Goal: Task Accomplishment & Management: Complete application form

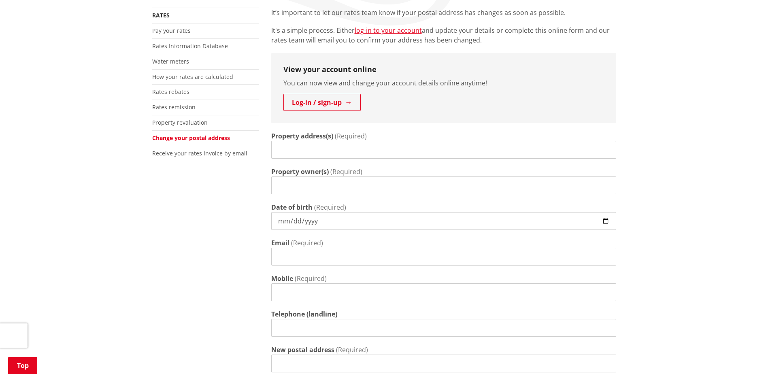
scroll to position [189, 0]
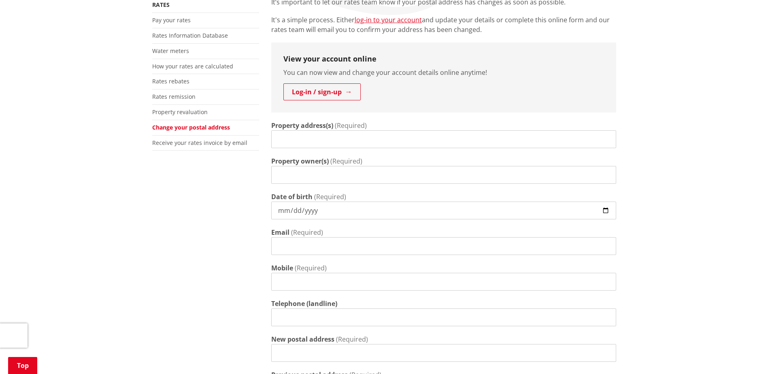
click at [312, 139] on input "Property address(s)" at bounding box center [443, 139] width 345 height 18
click at [302, 139] on input "Property address(s)" at bounding box center [443, 139] width 345 height 18
paste input "14 MANIAPARE ROAD"
click at [417, 144] on input "14 MANIAPARE ROAD" at bounding box center [443, 139] width 345 height 18
drag, startPoint x: 354, startPoint y: 138, endPoint x: 224, endPoint y: 141, distance: 129.5
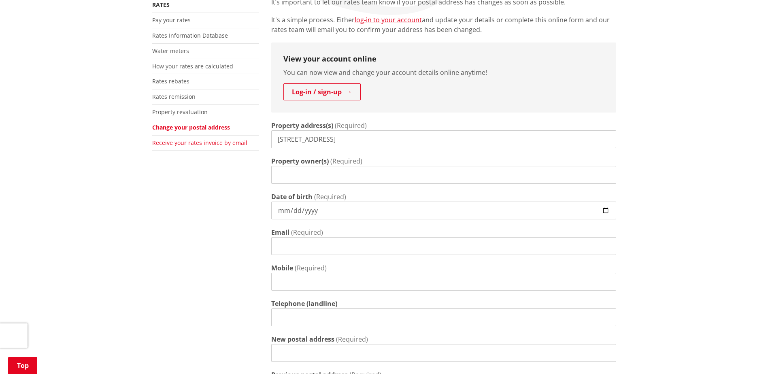
click at [225, 141] on div "More from this section Rates Pay your rates Rates Information Database Water me…" at bounding box center [384, 295] width 476 height 596
paste input ", TE KAUWHATA, WAIKATO"
type input "14 MANIAPARE ROAD, TE KAUWHATA, WAIKATO"
click at [331, 172] on input "Property owner(s)" at bounding box center [443, 175] width 345 height 18
paste input "GM INVESTMENTS 2025 LIMITED"
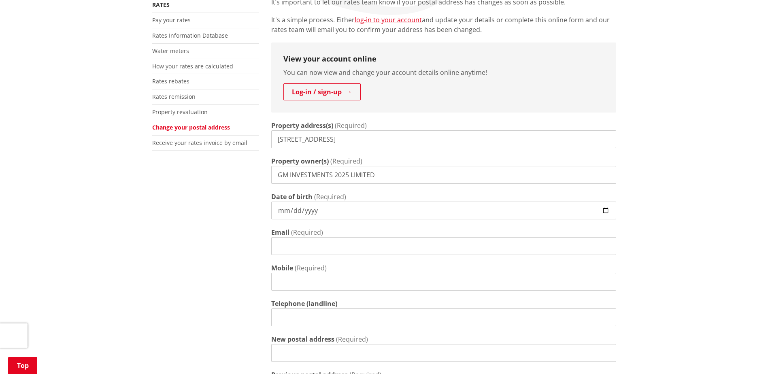
type input "GM INVESTMENTS 2025 LIMITED"
click at [280, 212] on input "Date of birth" at bounding box center [443, 211] width 345 height 18
type input "1985-02-24"
click at [311, 245] on input "Email" at bounding box center [443, 246] width 345 height 18
type input "mandeep@gmfinance.nz"
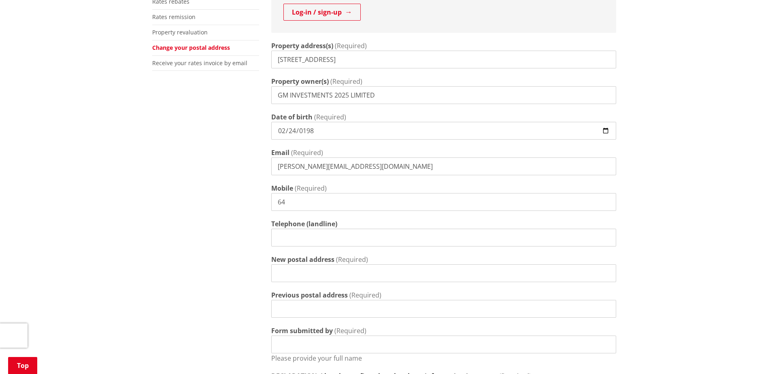
scroll to position [270, 0]
click at [319, 199] on input "64" at bounding box center [443, 201] width 345 height 18
drag, startPoint x: 321, startPoint y: 197, endPoint x: 204, endPoint y: 198, distance: 117.8
click at [204, 198] on div "More from this section Rates Pay your rates Rates Information Database Water me…" at bounding box center [384, 214] width 476 height 596
type input "0211143201"
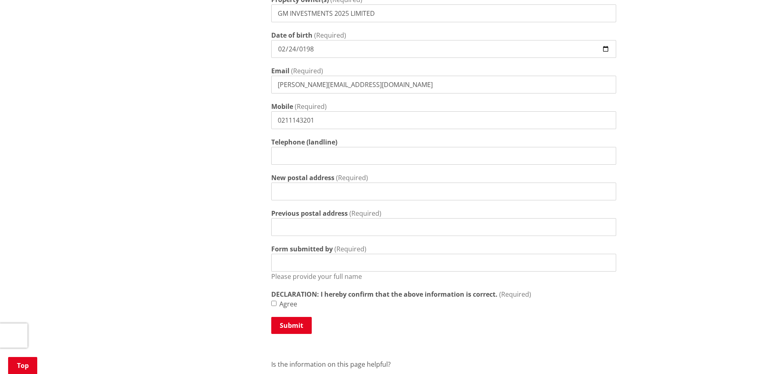
scroll to position [351, 0]
click at [329, 192] on input "New postal address" at bounding box center [443, 191] width 345 height 18
type input "114 Hare Puke Drive, Flagstaff, Hamilton, New Zealand"
click at [350, 227] on input "Previous postal address" at bounding box center [443, 227] width 345 height 18
click at [302, 228] on input "Previous postal address" at bounding box center [443, 227] width 345 height 18
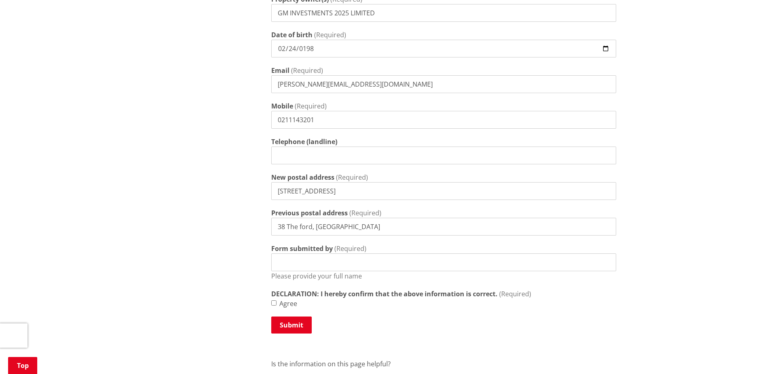
type input "38 The ford, Huntington"
type input "Mandeep Rai"
click at [274, 301] on input "Agree" at bounding box center [273, 302] width 5 height 5
checkbox input "true"
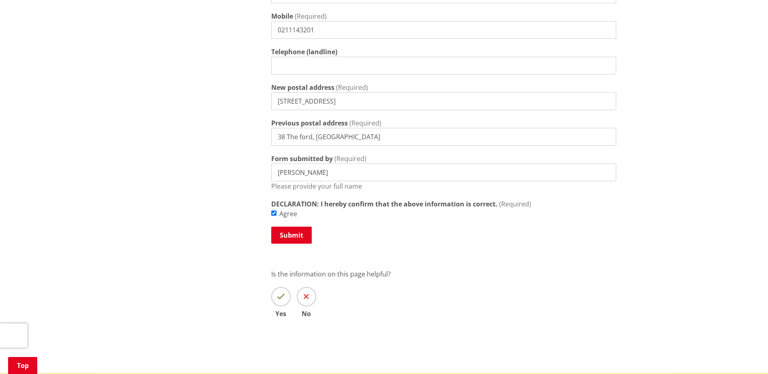
scroll to position [445, 0]
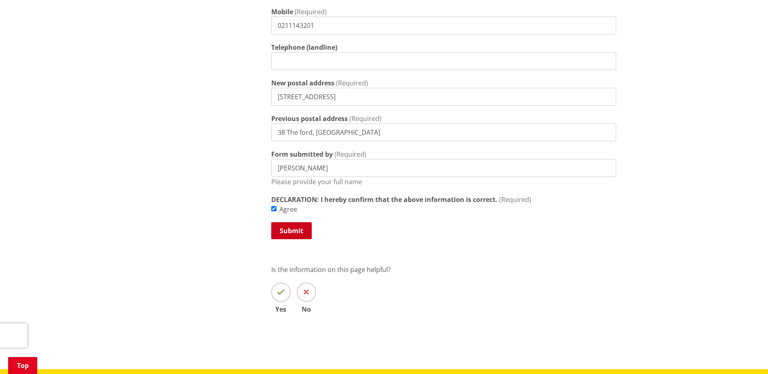
click at [297, 233] on button "Submit" at bounding box center [291, 230] width 40 height 17
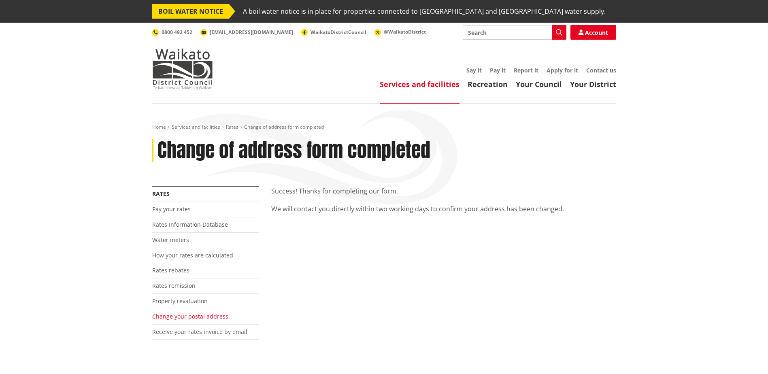
click at [216, 317] on link "Change your postal address" at bounding box center [190, 316] width 76 height 8
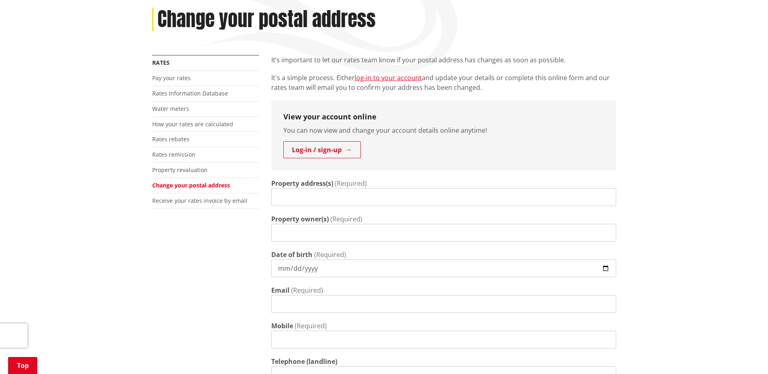
scroll to position [135, 0]
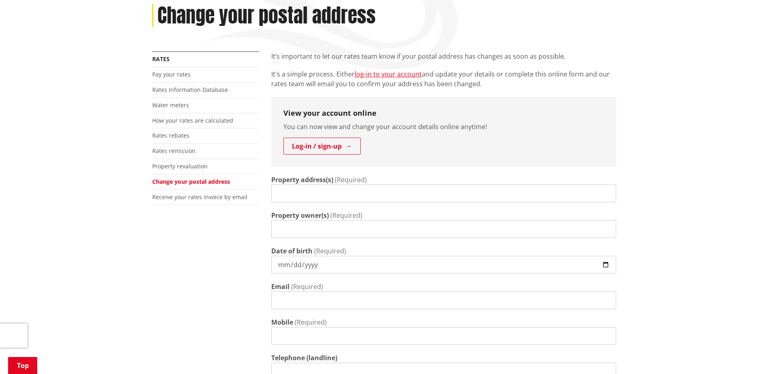
click at [311, 190] on input "Property address(s)" at bounding box center [443, 194] width 345 height 18
paste input "16 MANIAPARE ROAD, TE KAUWHATA, WAIKATO - 3710"
type input "16 MANIAPARE ROAD, TE KAUWHATA, WAIKATO - 3710"
click at [290, 225] on input "Property owner(s)" at bounding box center [443, 229] width 345 height 18
paste input "RAVANDEEP KAUR DHALIWAL"
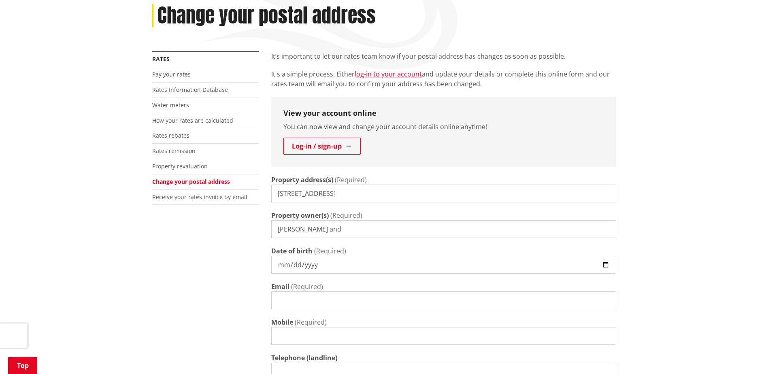
click at [401, 230] on input "RAVANDEEP KAUR DHALIWAL and" at bounding box center [443, 229] width 345 height 18
paste input "GURMUKH SINGH"
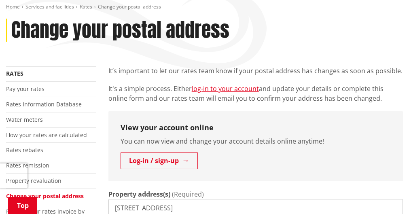
type input "RAVANDEEP KAUR DHALIWAL and GURMUKH SINGH"
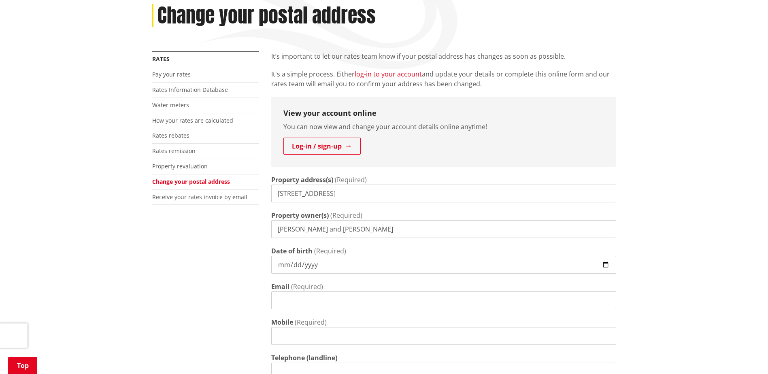
click at [297, 270] on input "Date of birth" at bounding box center [443, 265] width 345 height 18
click at [282, 266] on input "Date of birth" at bounding box center [443, 265] width 345 height 18
type input "1991-08-06"
click at [298, 302] on input "Email" at bounding box center [443, 300] width 345 height 18
paste input "Gurmukhgill73@gmail.com"
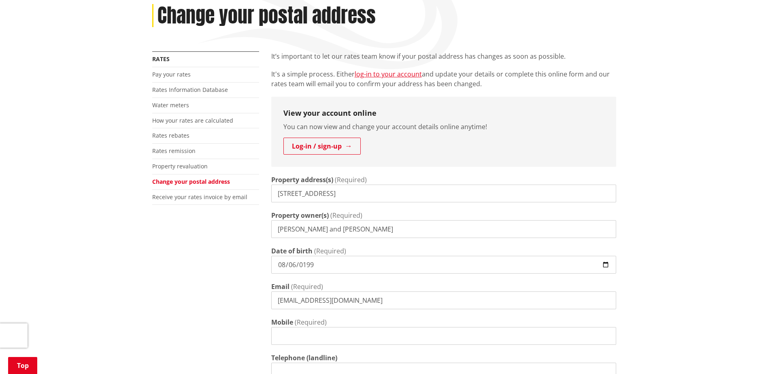
type input "Gurmukhgill73@gmail.com"
click at [319, 341] on input "Mobile" at bounding box center [443, 336] width 345 height 18
paste input "+64 20 4016 4584"
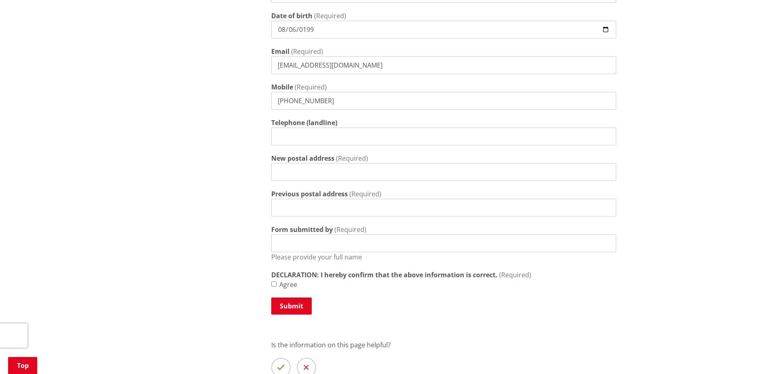
scroll to position [378, 0]
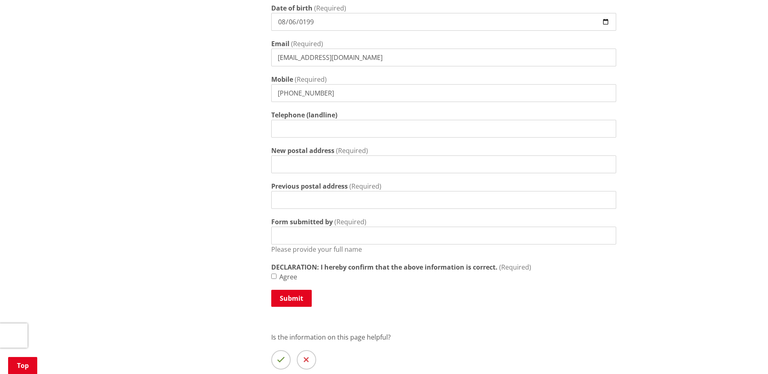
type input "+64 20 4016 4584"
click at [348, 199] on input "Previous postal address" at bounding box center [443, 200] width 345 height 18
click at [352, 163] on input "New postal address" at bounding box center [443, 164] width 345 height 18
click at [310, 170] on input "New postal address" at bounding box center [443, 164] width 345 height 18
paste input "20 North Ridge Drive, Rototuna North, Hamilton 3210, New Zealand"
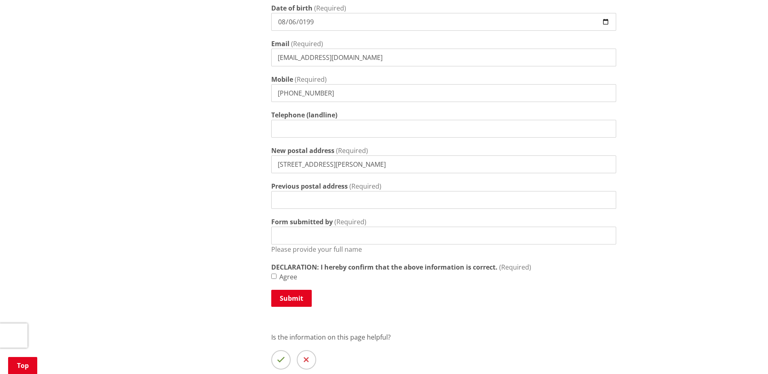
type input "20 North Ridge Drive, Rototuna North, Hamilton 3210, New Zealand"
type input "38 The ford, Huntington"
type input "Mandeep Rai"
click at [274, 274] on input "Agree" at bounding box center [273, 276] width 5 height 5
checkbox input "true"
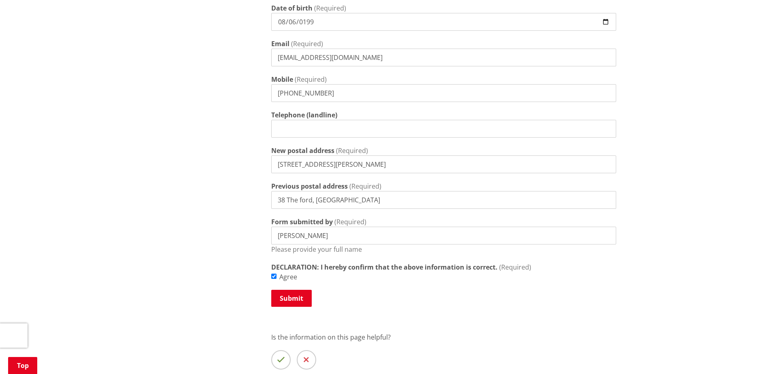
click at [289, 296] on button "Submit" at bounding box center [291, 298] width 40 height 17
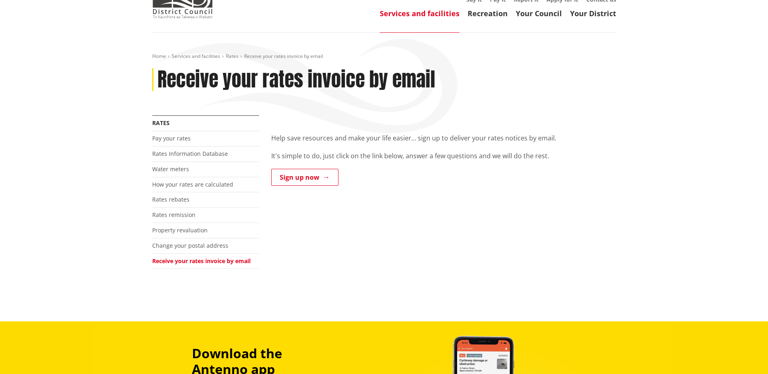
scroll to position [94, 0]
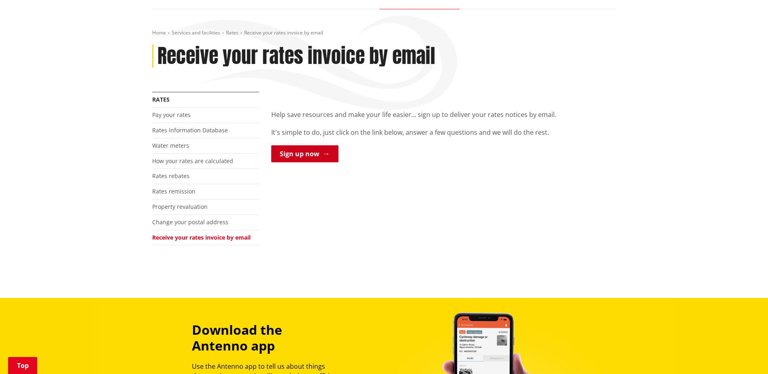
click at [307, 149] on link "Sign up now" at bounding box center [304, 153] width 67 height 17
